Goal: Navigation & Orientation: Find specific page/section

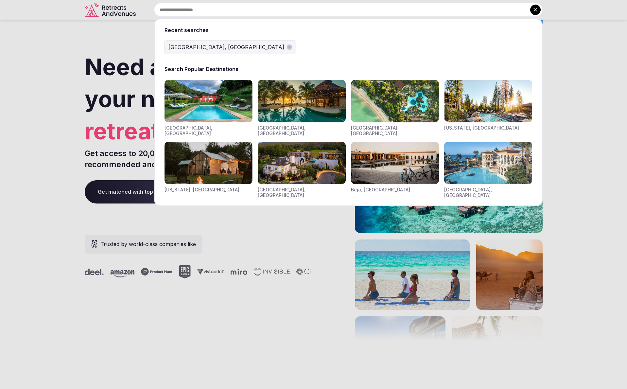
click at [244, 13] on input "text" at bounding box center [348, 10] width 389 height 14
click at [218, 85] on img "Visit venues for Toscana, Italy" at bounding box center [209, 101] width 88 height 43
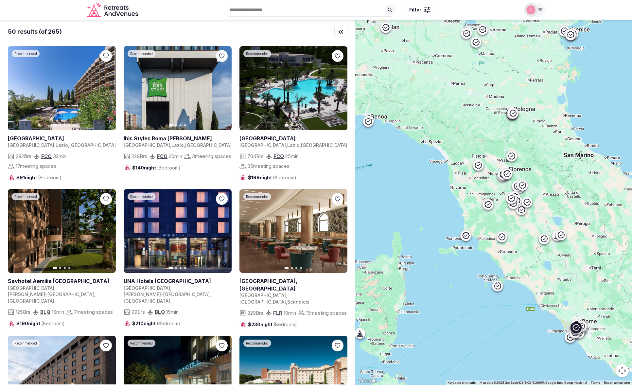
click at [180, 97] on link at bounding box center [178, 88] width 108 height 84
